Goal: Transaction & Acquisition: Purchase product/service

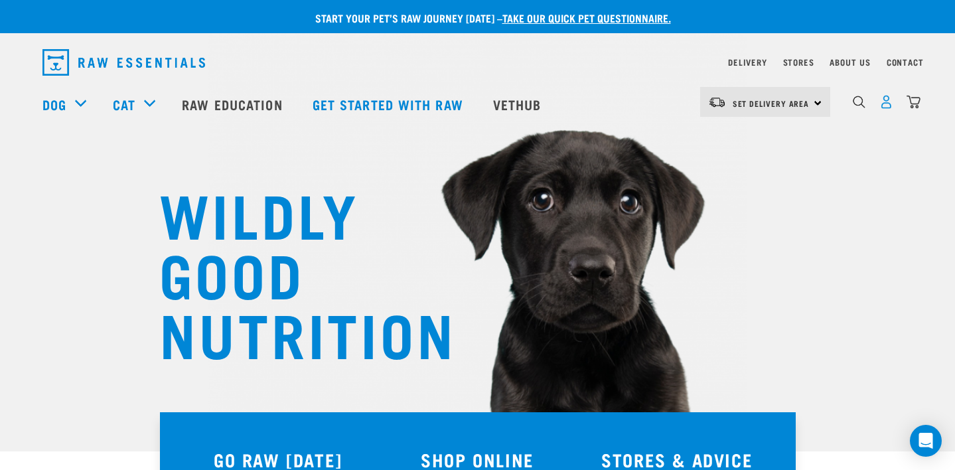
click at [883, 108] on img "dropdown navigation" at bounding box center [887, 102] width 14 height 14
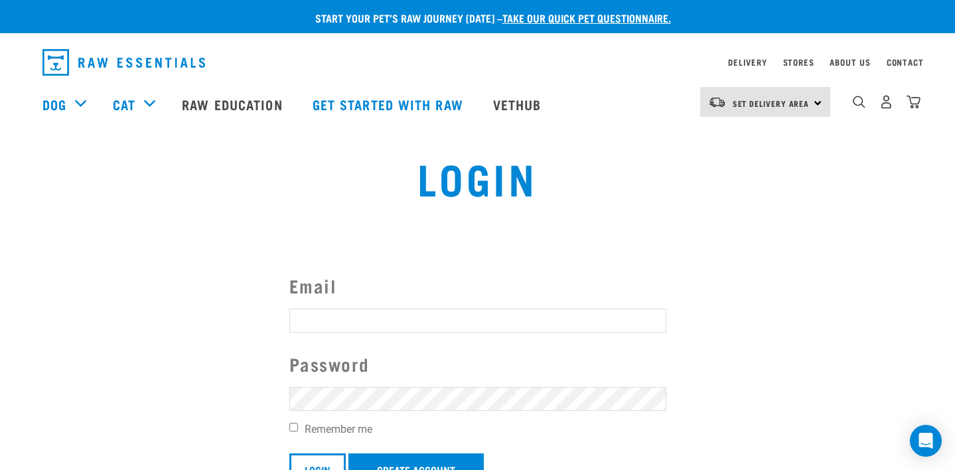
click at [570, 313] on input "Email" at bounding box center [477, 321] width 377 height 24
type input "aylajcrosby@gmail.com"
click at [407, 459] on link "Create Account" at bounding box center [416, 469] width 135 height 32
click at [327, 467] on input "Login" at bounding box center [317, 469] width 56 height 32
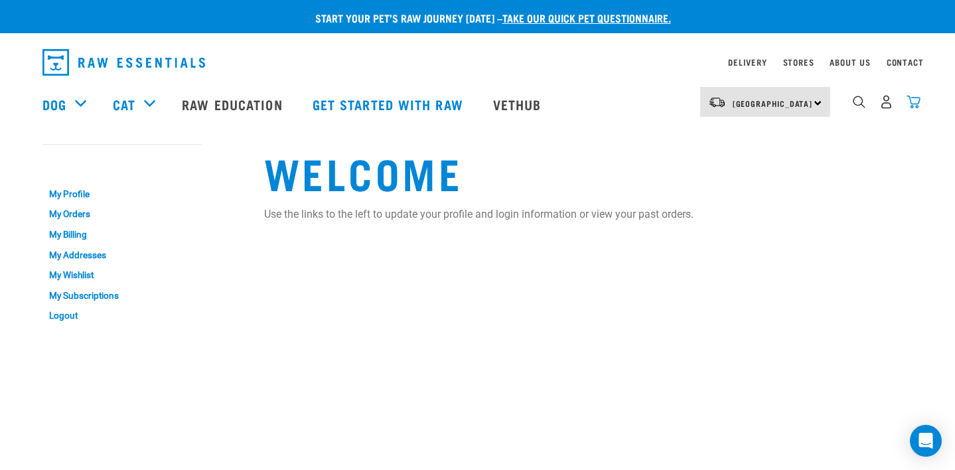
click at [918, 102] on img "dropdown navigation" at bounding box center [914, 102] width 14 height 14
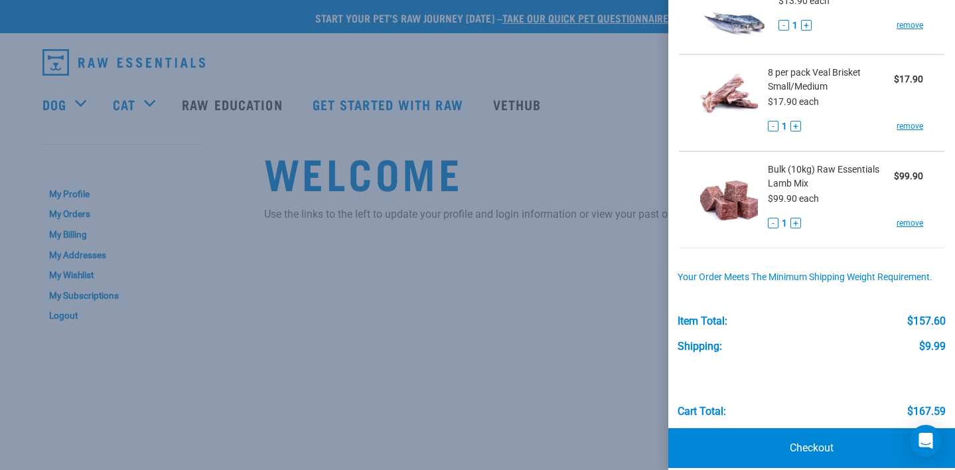
scroll to position [233, 0]
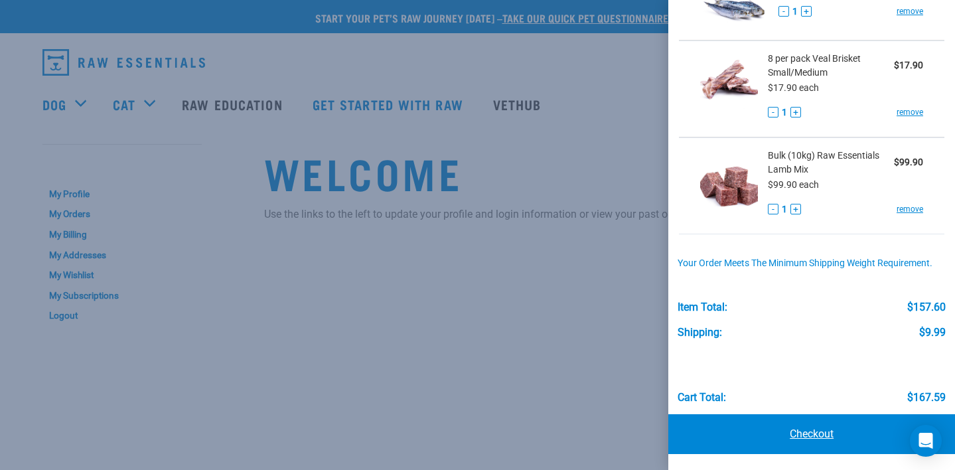
click at [830, 438] on link "Checkout" at bounding box center [811, 434] width 287 height 40
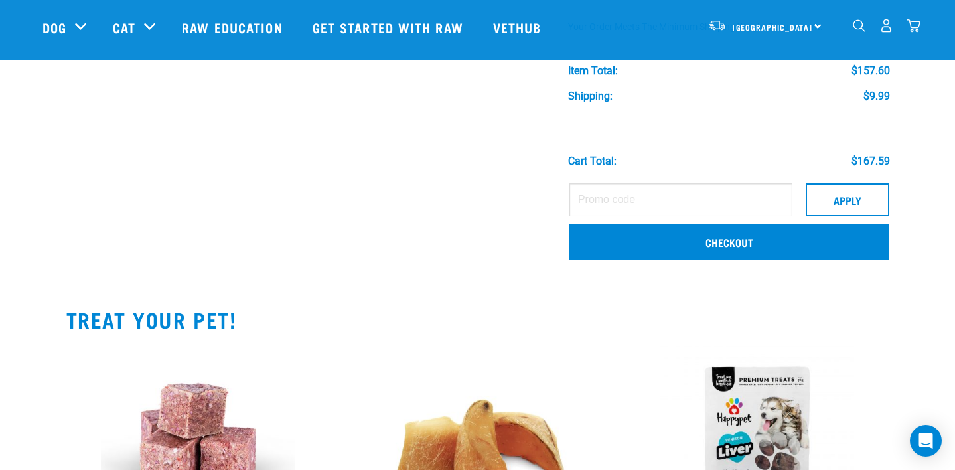
scroll to position [479, 0]
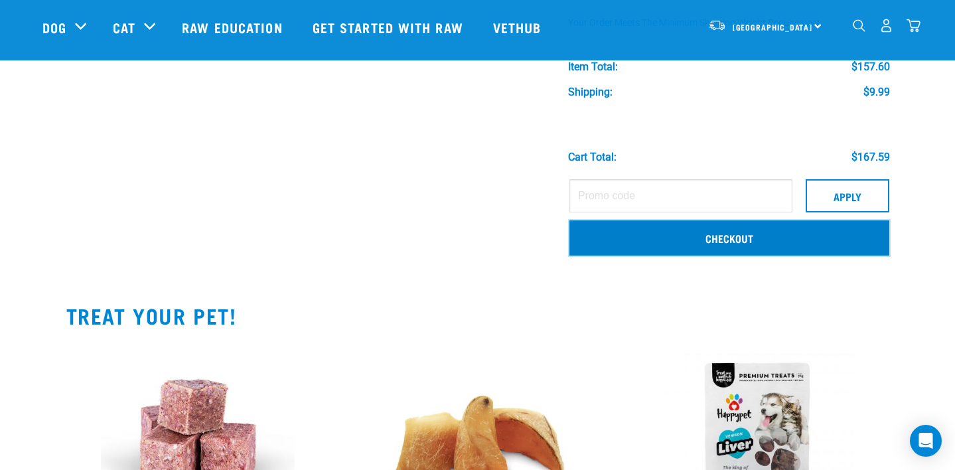
click at [726, 236] on link "Checkout" at bounding box center [730, 237] width 320 height 35
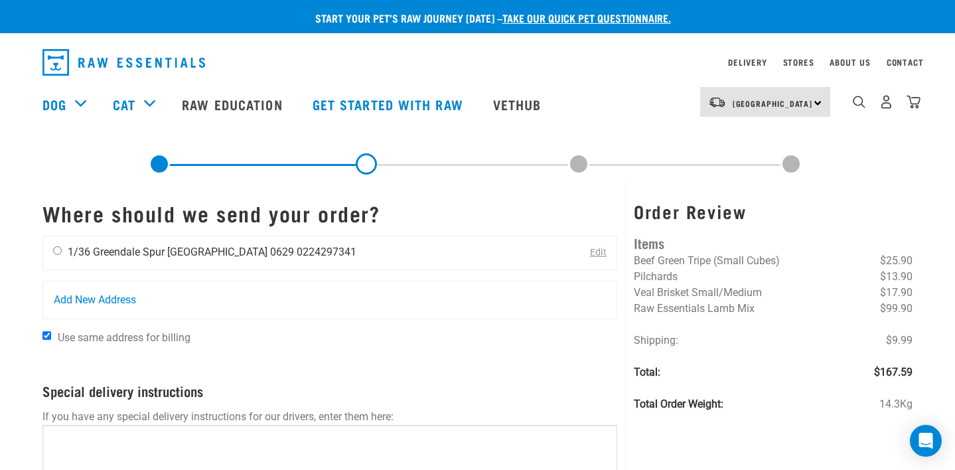
click at [58, 249] on input "radio" at bounding box center [57, 250] width 9 height 9
radio input "true"
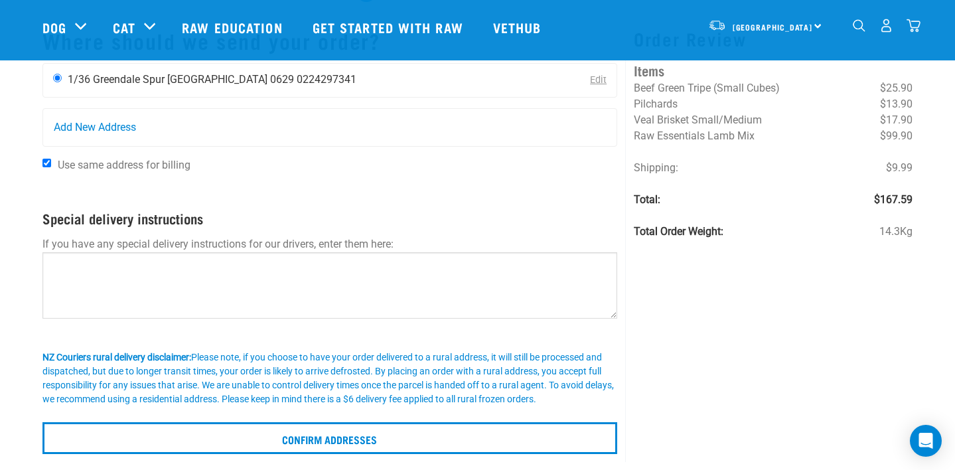
scroll to position [114, 0]
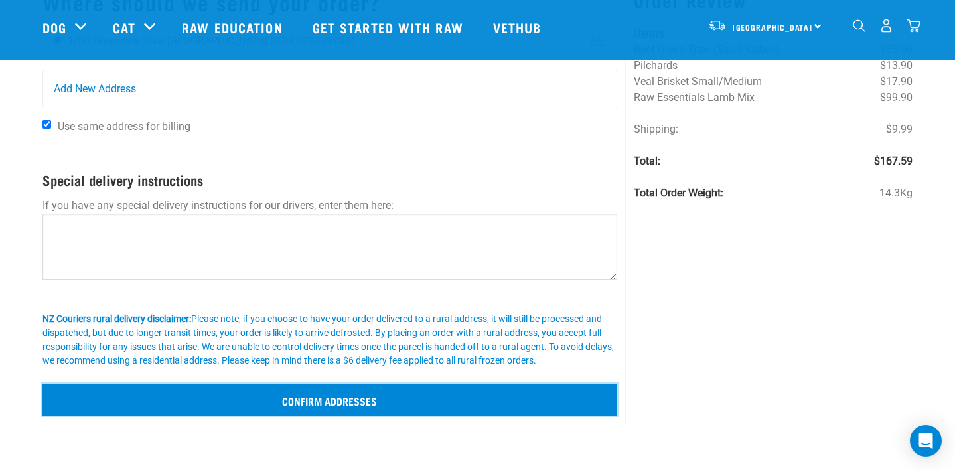
click at [254, 390] on input "Confirm addresses" at bounding box center [330, 400] width 576 height 32
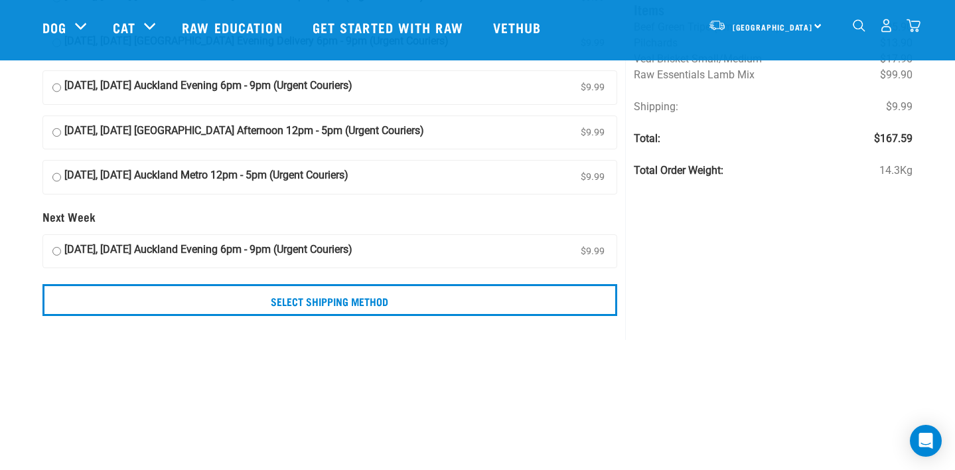
scroll to position [181, 0]
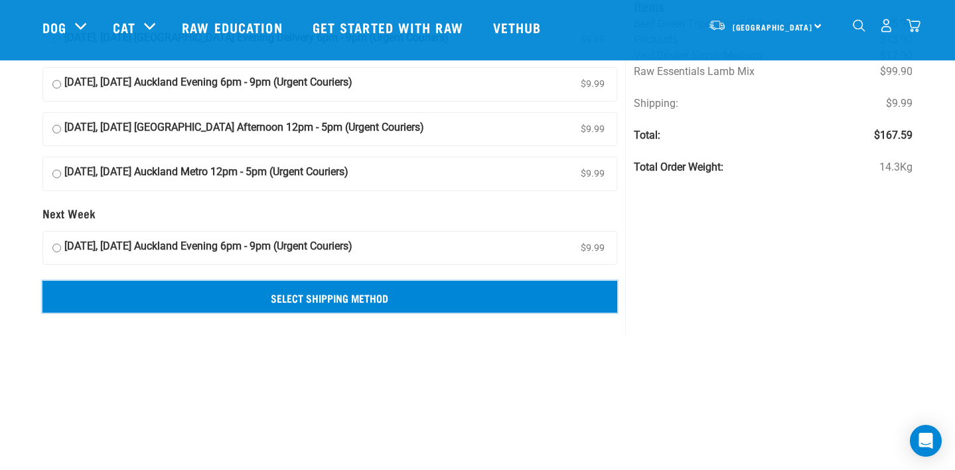
click at [205, 294] on input "Select Shipping Method" at bounding box center [330, 297] width 576 height 32
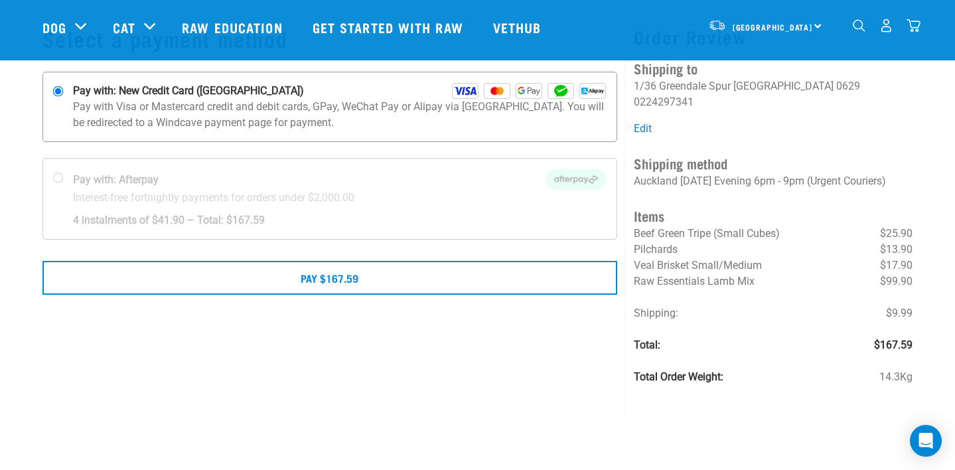
scroll to position [81, 0]
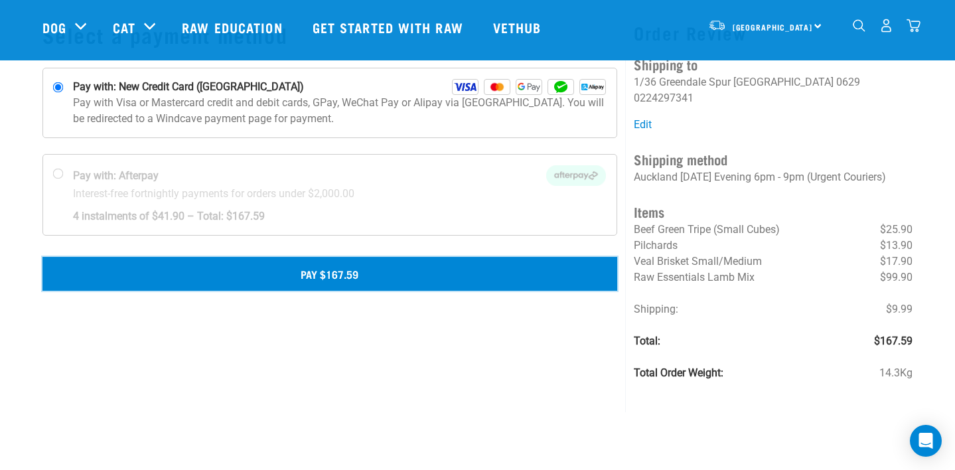
click at [386, 268] on button "Pay $167.59" at bounding box center [330, 273] width 576 height 33
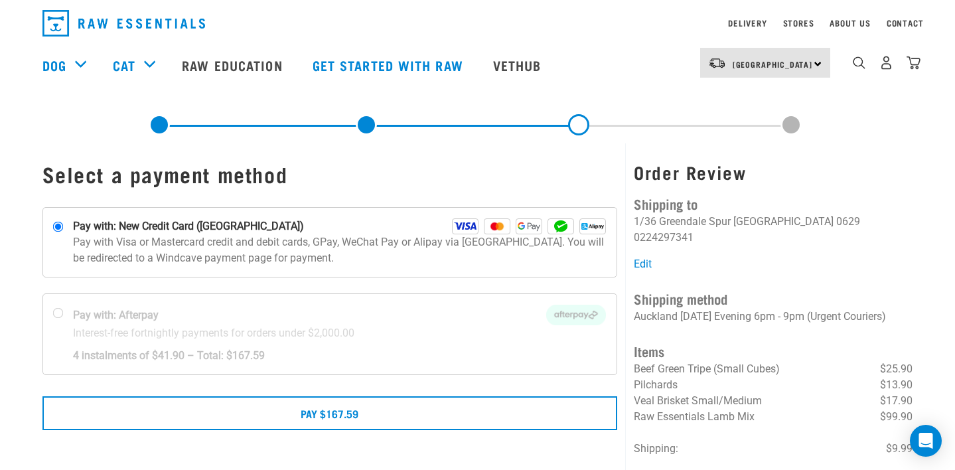
scroll to position [19, 0]
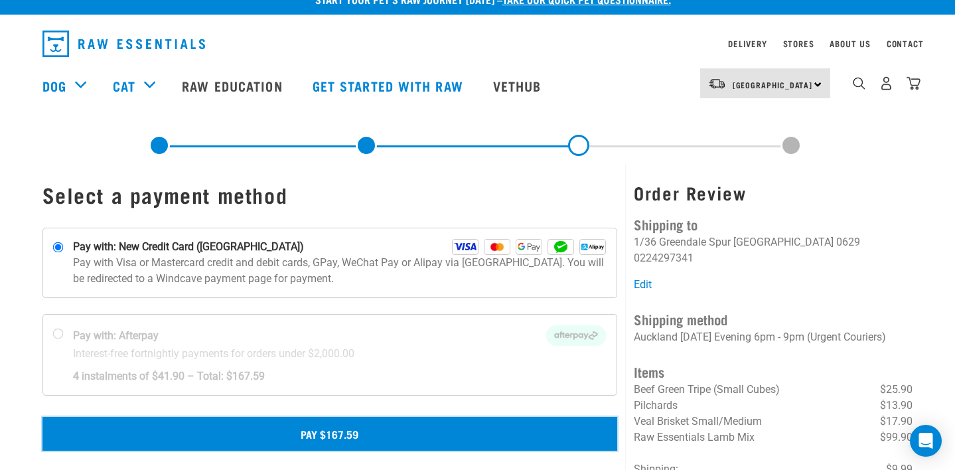
click at [356, 437] on button "Pay $167.59" at bounding box center [330, 433] width 576 height 33
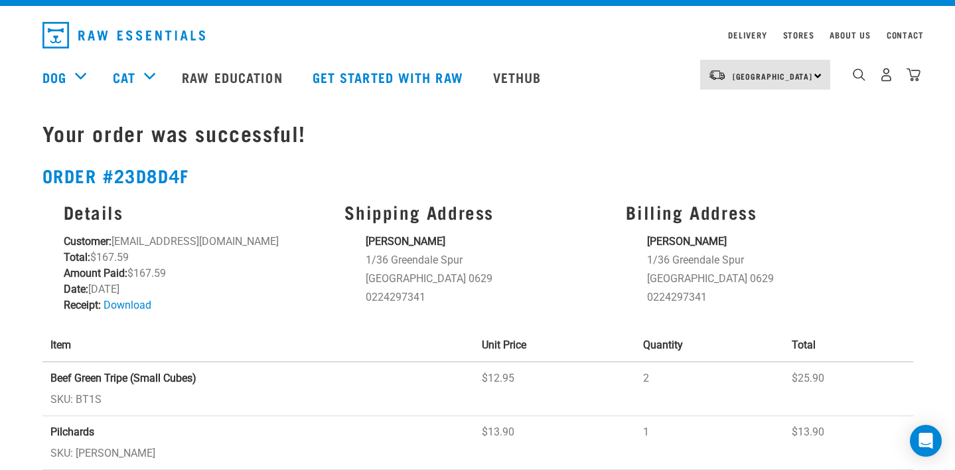
scroll to position [28, 0]
